Goal: Task Accomplishment & Management: Use online tool/utility

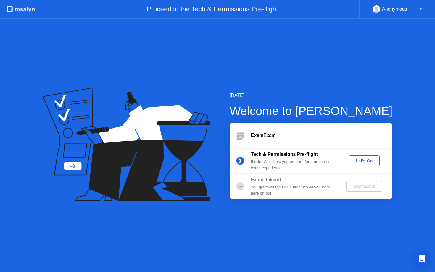
click at [354, 163] on div "Let's Go" at bounding box center [364, 160] width 26 height 5
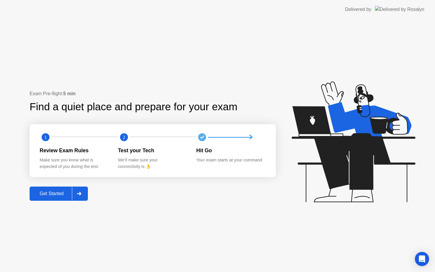
click at [75, 195] on div at bounding box center [79, 194] width 14 height 14
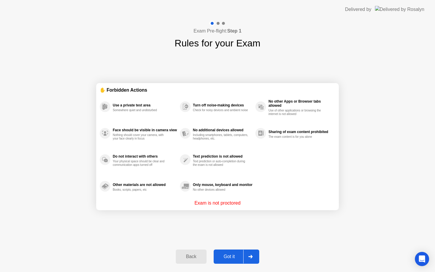
click at [238, 257] on div "Got it" at bounding box center [229, 256] width 28 height 5
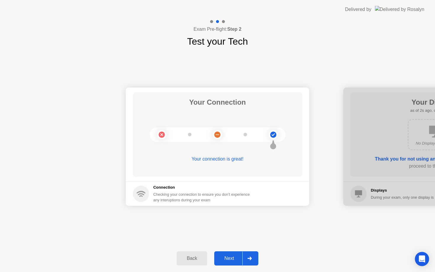
click at [247, 258] on div at bounding box center [249, 259] width 14 height 14
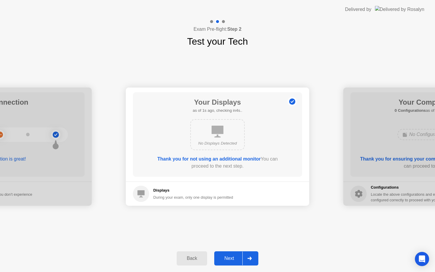
click at [247, 258] on div at bounding box center [249, 259] width 14 height 14
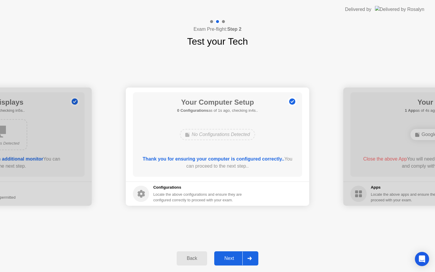
click at [247, 257] on icon at bounding box center [249, 259] width 4 height 4
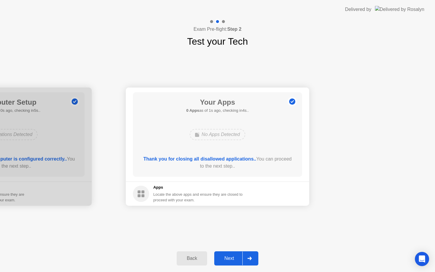
click at [234, 256] on div "Next" at bounding box center [229, 258] width 26 height 5
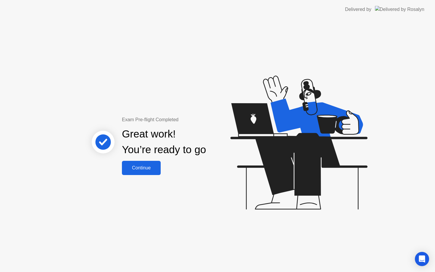
click at [137, 168] on div "Continue" at bounding box center [141, 167] width 35 height 5
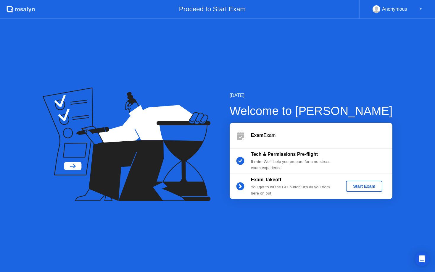
click at [365, 189] on div "Start Exam" at bounding box center [364, 186] width 32 height 5
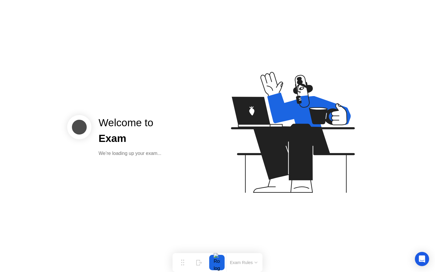
click at [251, 209] on icon at bounding box center [291, 134] width 153 height 151
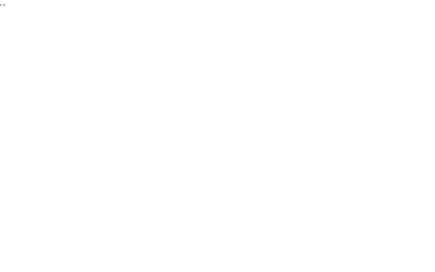
click div "End Proctoring Session"
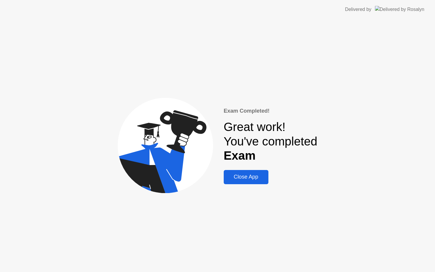
click at [255, 174] on div "Close App" at bounding box center [245, 177] width 41 height 6
